Goal: Information Seeking & Learning: Learn about a topic

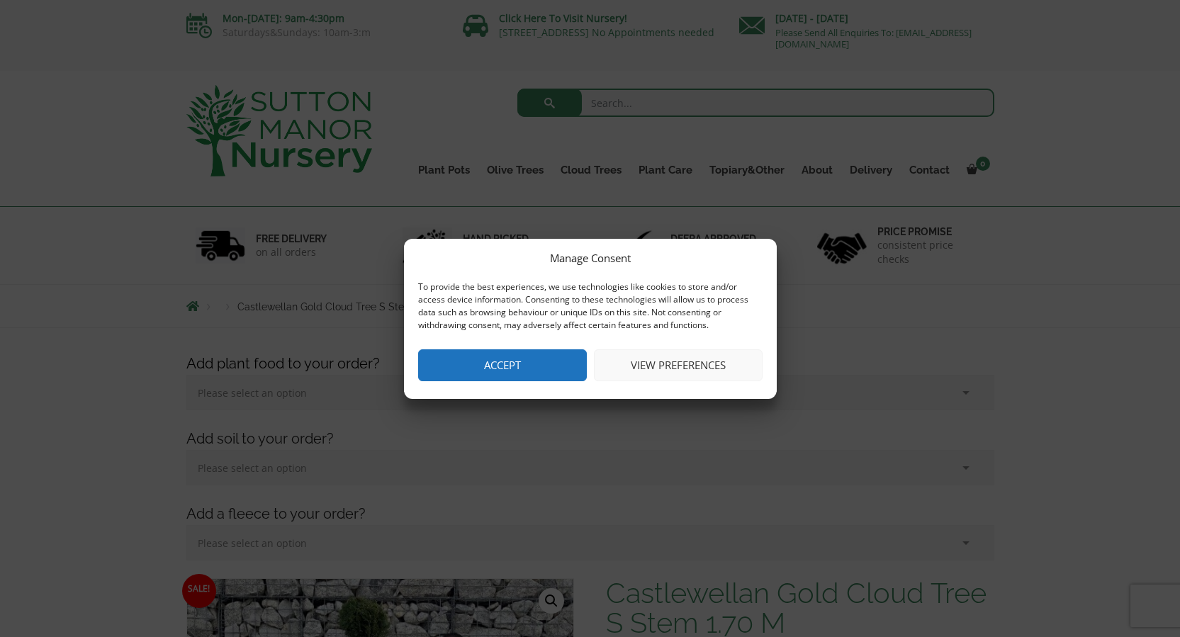
click at [488, 363] on button "Accept" at bounding box center [502, 365] width 169 height 32
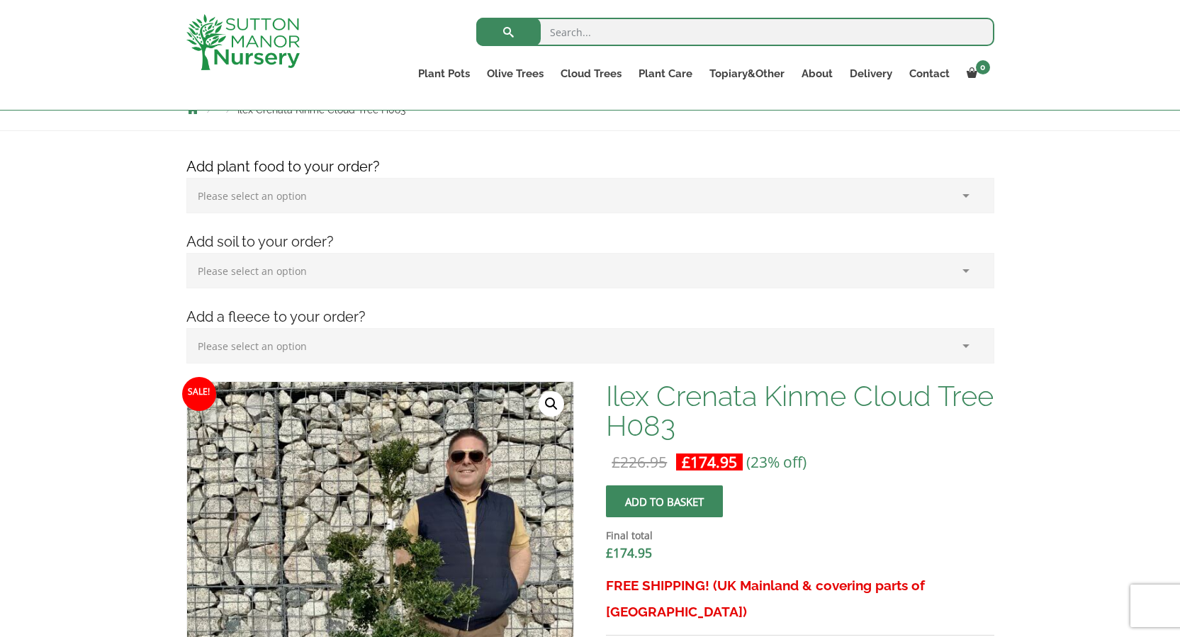
scroll to position [178, 0]
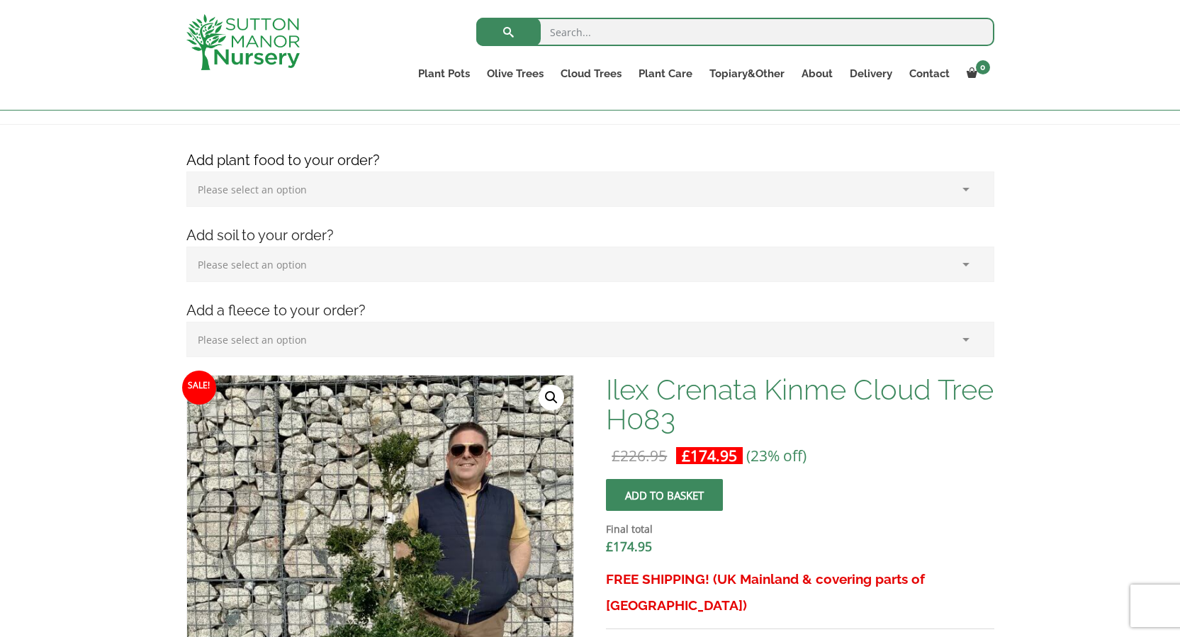
drag, startPoint x: 1179, startPoint y: 135, endPoint x: 1189, endPoint y: 118, distance: 20.1
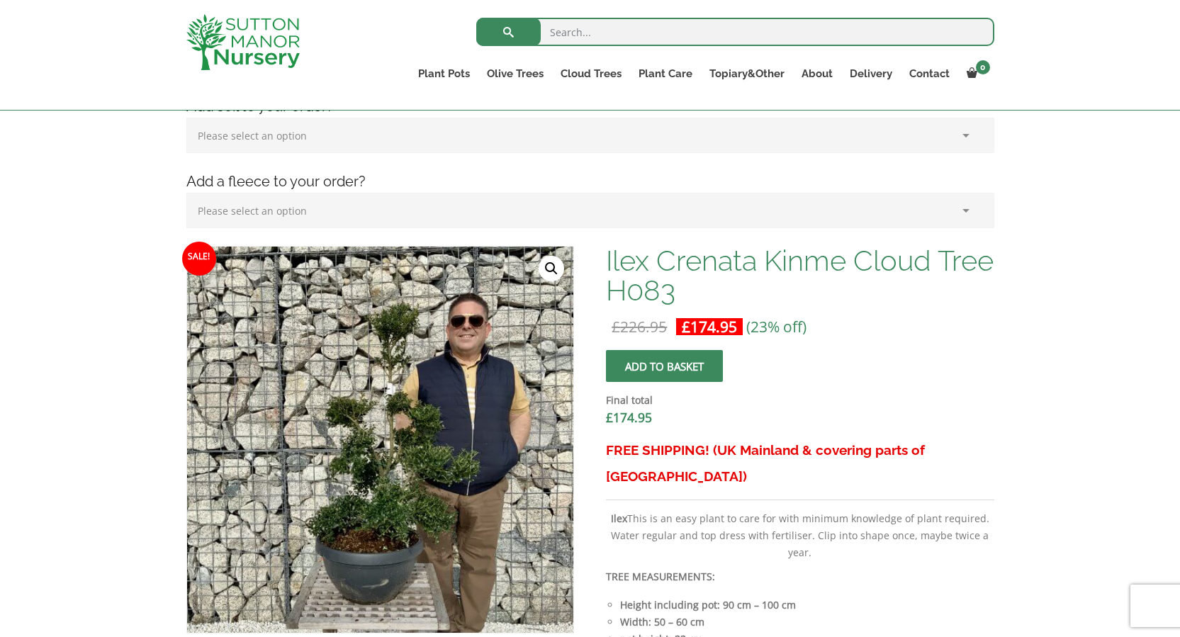
scroll to position [319, 0]
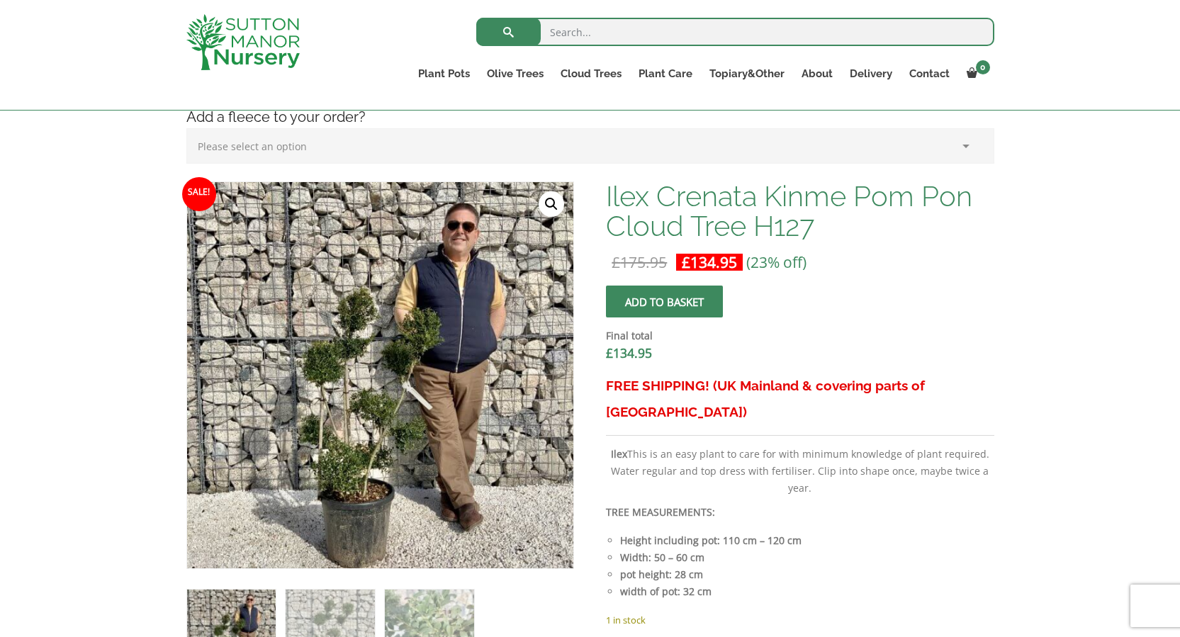
scroll to position [498, 0]
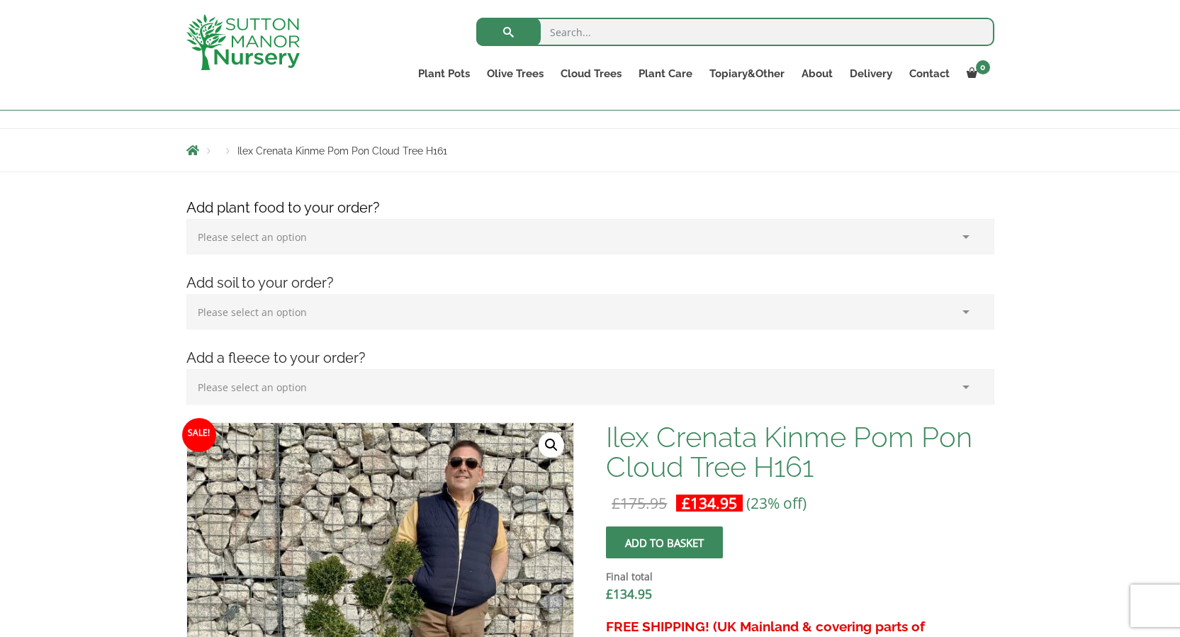
scroll to position [439, 0]
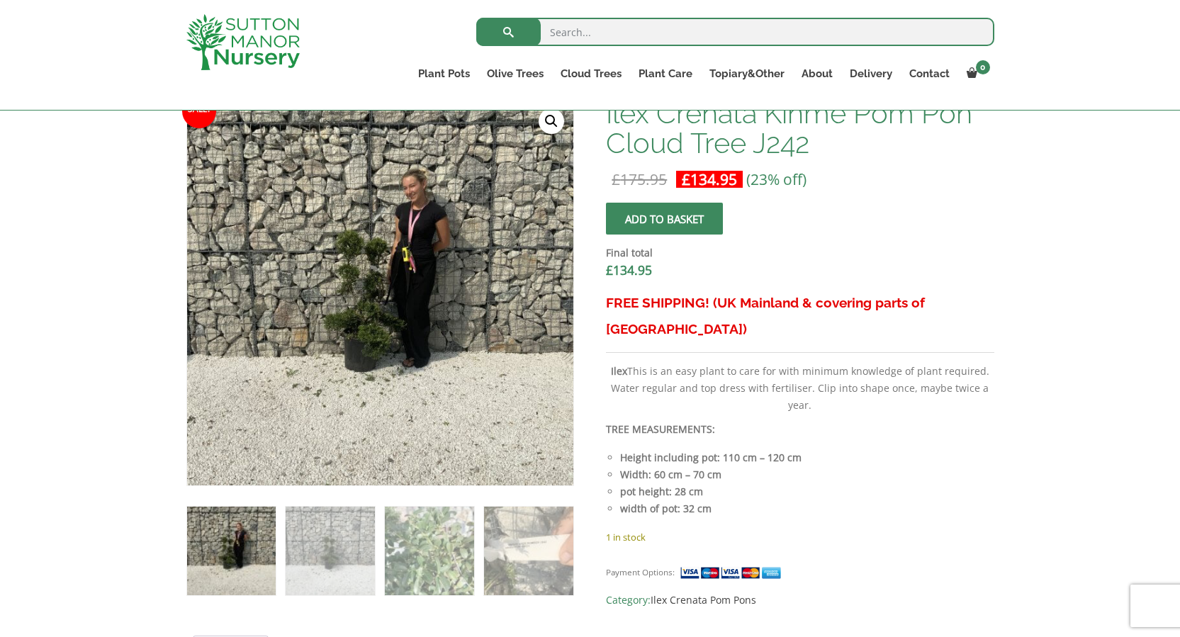
scroll to position [466, 0]
